Goal: Transaction & Acquisition: Purchase product/service

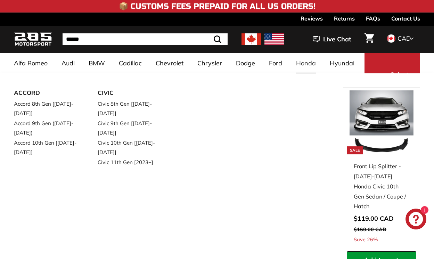
click at [139, 157] on link "Civic 11th Gen [2023+]" at bounding box center [130, 162] width 64 height 10
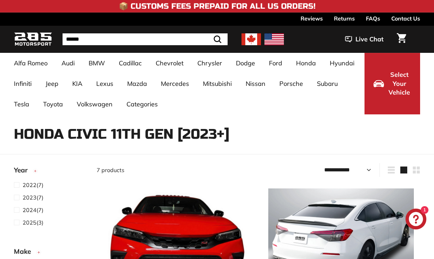
select select "**********"
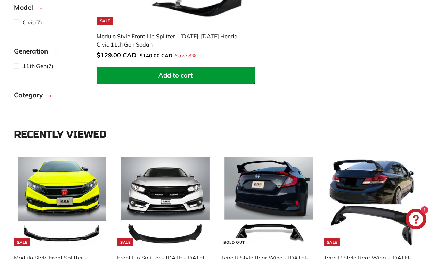
scroll to position [1087, 0]
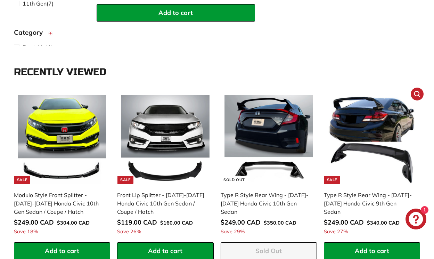
click at [370, 117] on img at bounding box center [372, 139] width 89 height 89
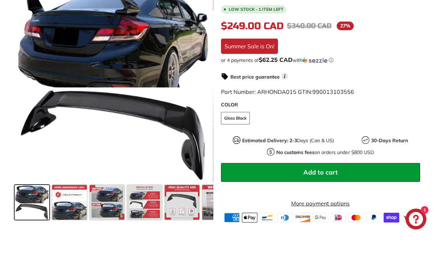
scroll to position [170, 0]
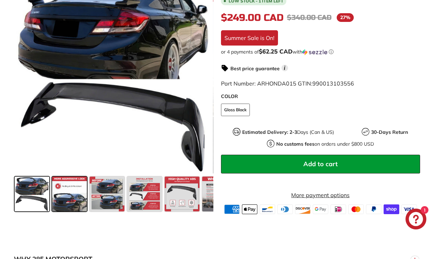
click at [77, 211] on span at bounding box center [69, 194] width 35 height 35
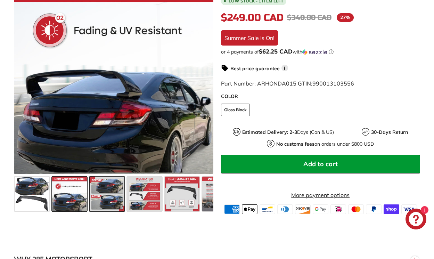
click at [105, 207] on span at bounding box center [107, 194] width 35 height 35
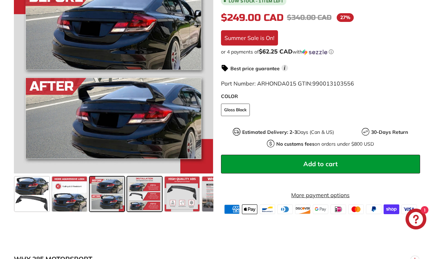
click at [128, 205] on span at bounding box center [144, 194] width 35 height 35
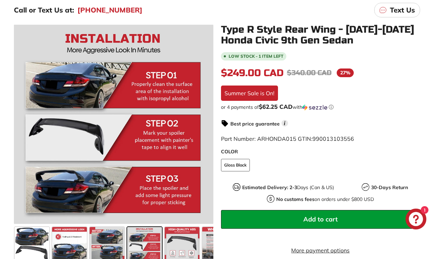
scroll to position [114, 0]
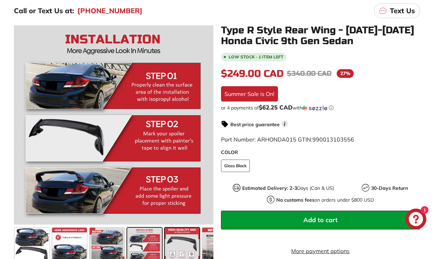
click at [170, 238] on span at bounding box center [182, 245] width 35 height 35
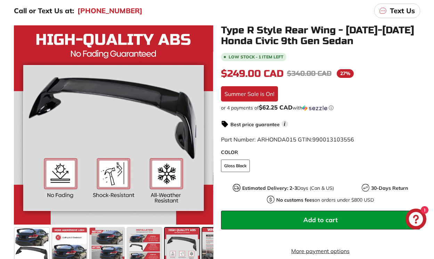
click at [209, 246] on span at bounding box center [219, 245] width 35 height 35
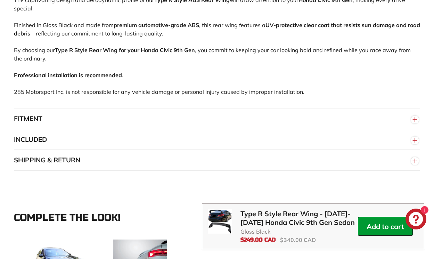
scroll to position [465, 0]
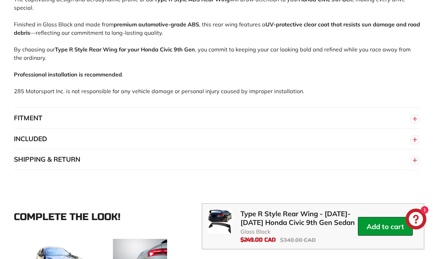
click at [85, 165] on button "SHIPPING & RETURN" at bounding box center [217, 159] width 406 height 21
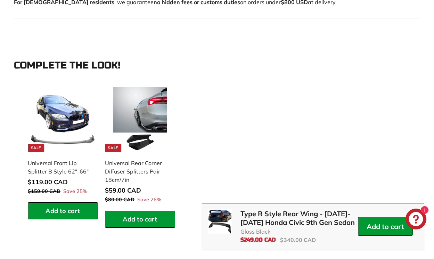
scroll to position [688, 0]
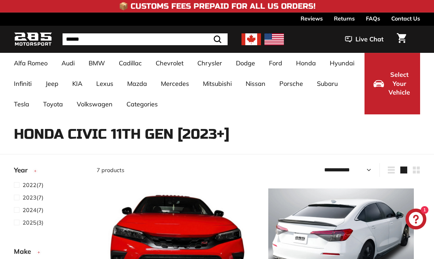
select select "**********"
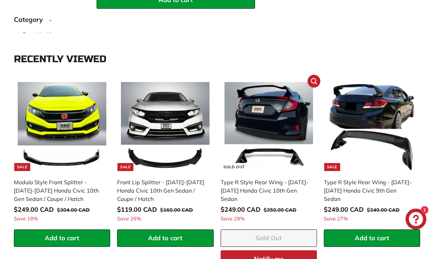
scroll to position [1100, 0]
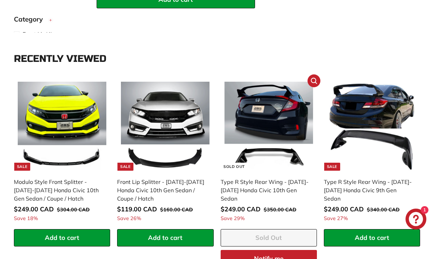
click at [250, 120] on img at bounding box center [268, 126] width 89 height 89
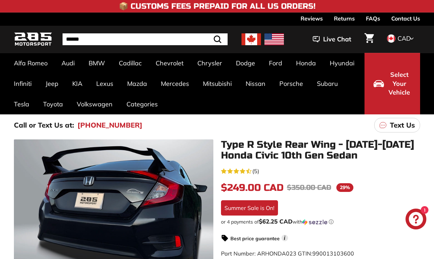
click at [258, 172] on span "(5)" at bounding box center [255, 171] width 7 height 8
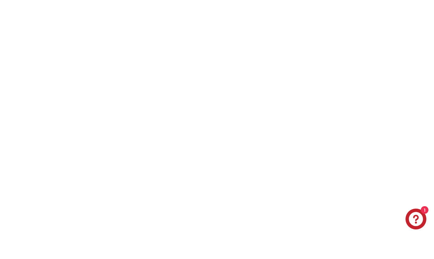
scroll to position [1157, 0]
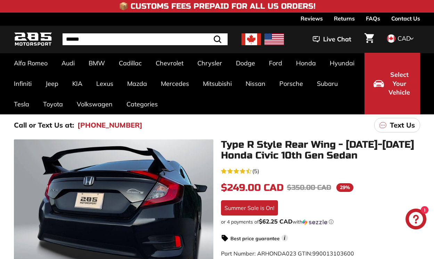
click at [247, 172] on use "4.2 rating (5 votes)" at bounding box center [249, 170] width 6 height 5
